Goal: Task Accomplishment & Management: Use online tool/utility

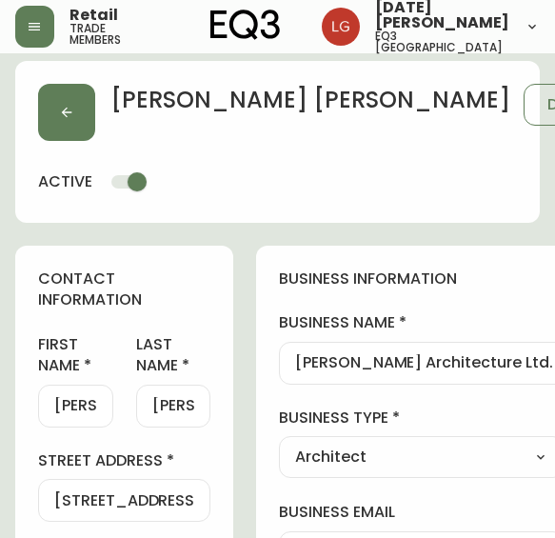
select select "BC"
select select "CA"
select select "CA_EN"
select select "Other"
select select "Architect"
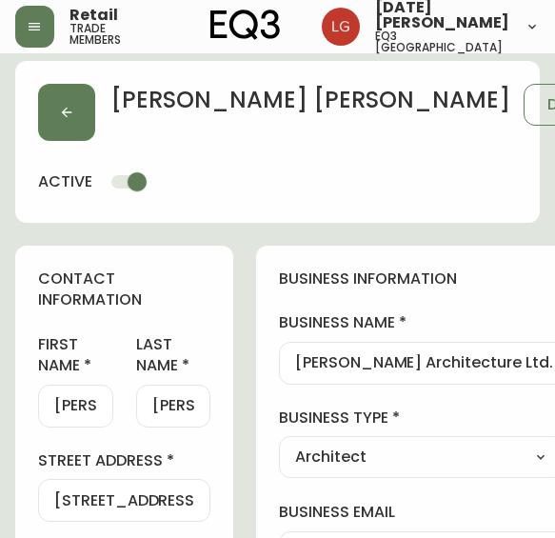
select select "cjw10z96p001r6gs00juufhhe"
select select "false"
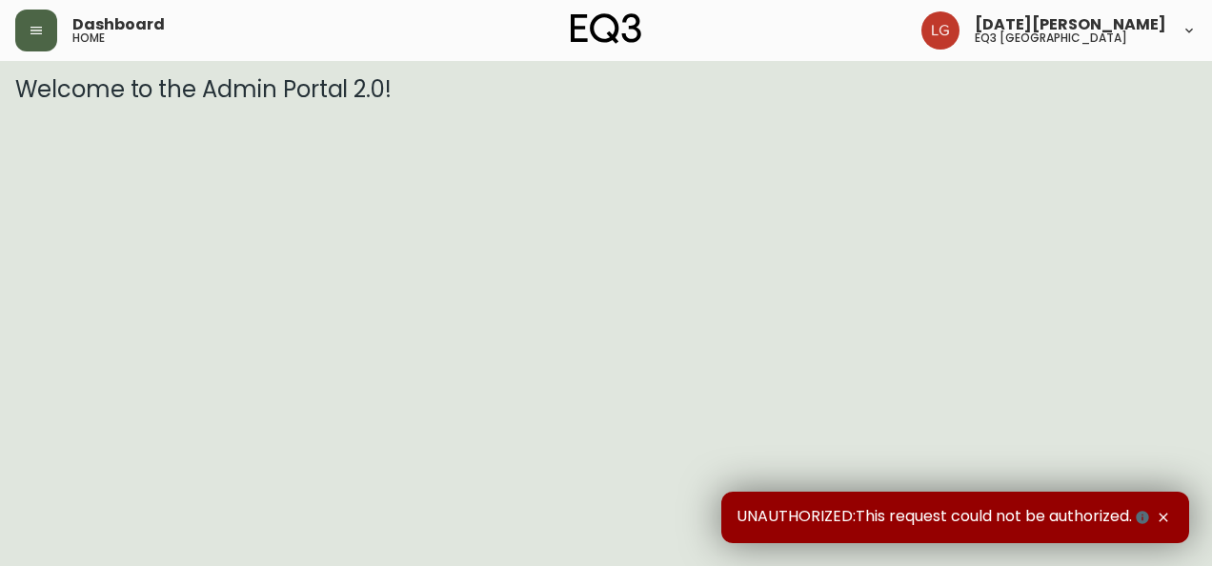
click at [31, 35] on icon "button" at bounding box center [36, 30] width 15 height 15
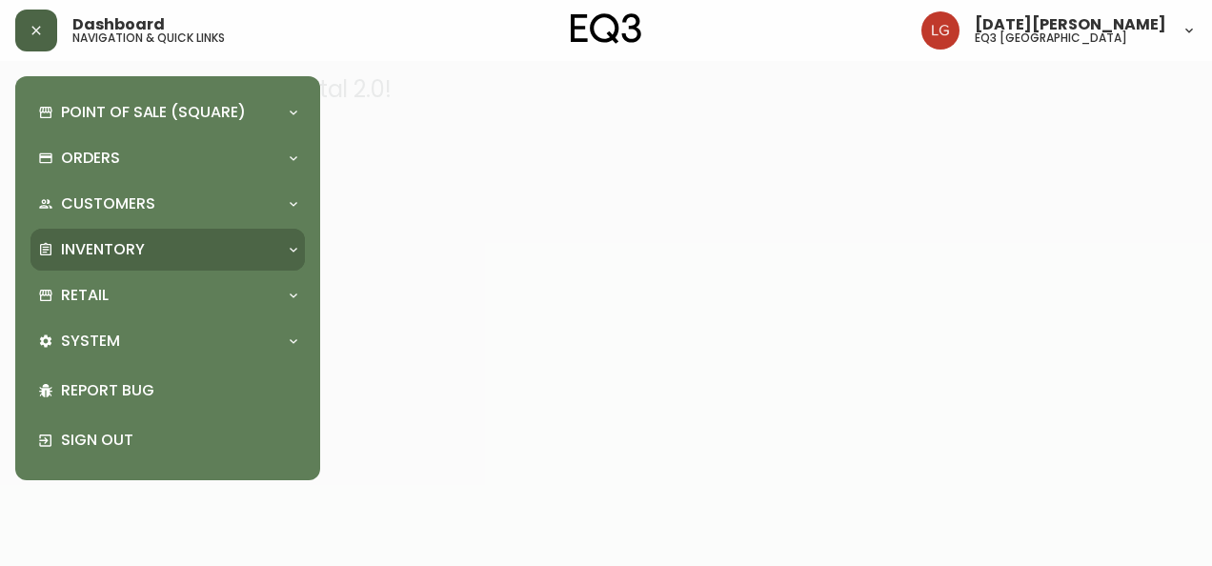
click at [114, 250] on p "Inventory" at bounding box center [103, 249] width 84 height 21
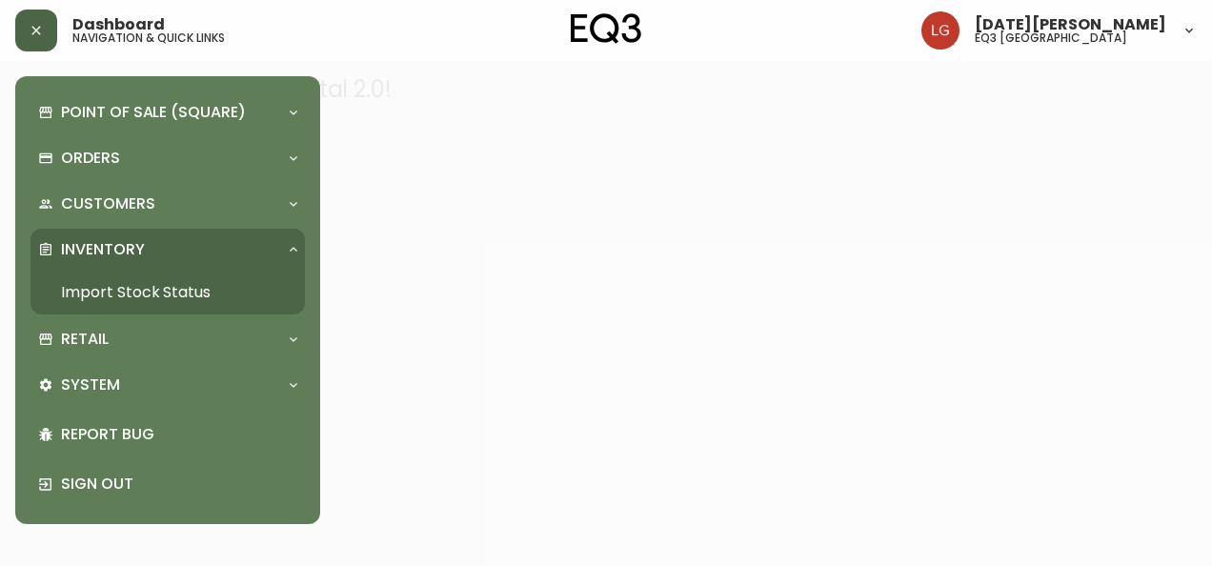
click at [167, 288] on link "Import Stock Status" at bounding box center [167, 293] width 274 height 44
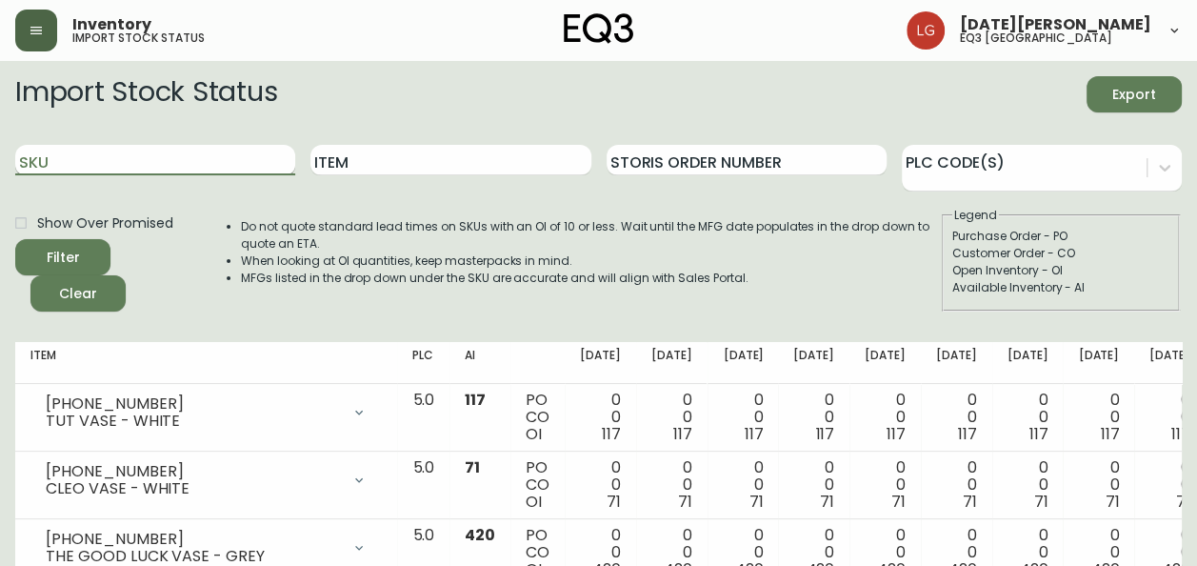
click at [153, 152] on input "SKU" at bounding box center [155, 160] width 280 height 30
paste input "[PHONE_NUMBER]"
type input "[PHONE_NUMBER]"
click at [15, 239] on button "Filter" at bounding box center [62, 257] width 95 height 36
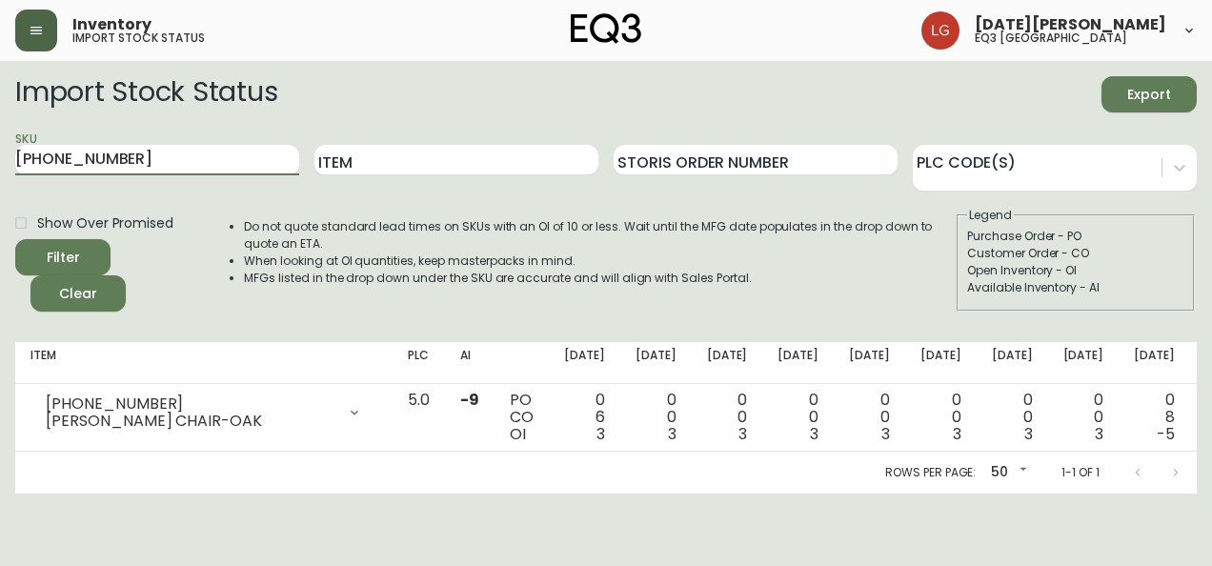
scroll to position [0, 27]
